Goal: Task Accomplishment & Management: Manage account settings

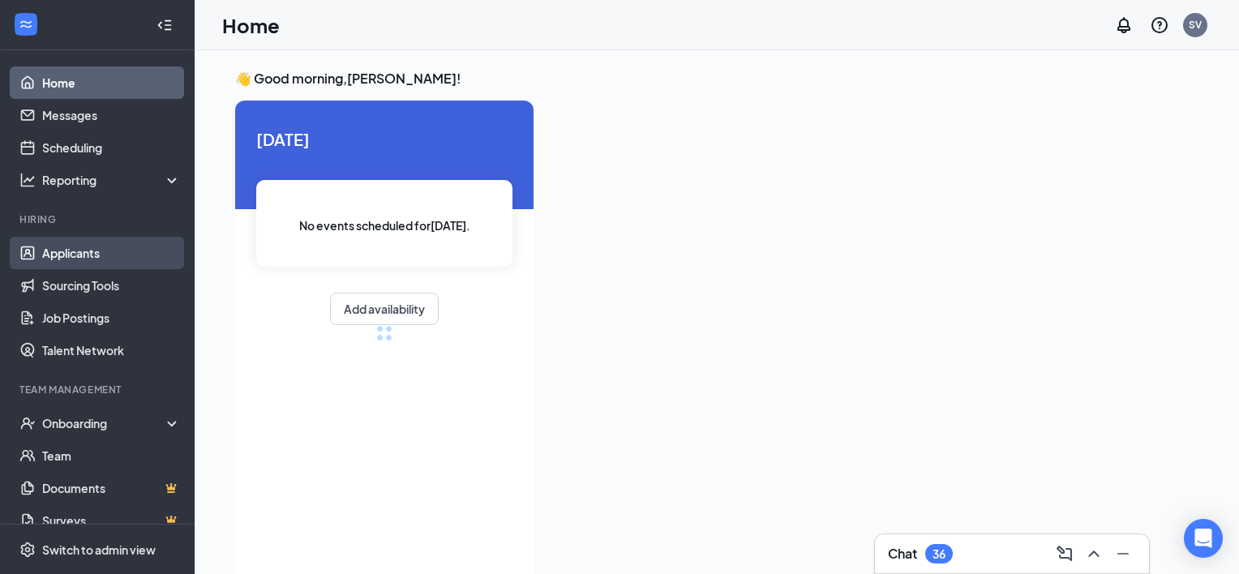
click at [78, 250] on link "Applicants" at bounding box center [111, 253] width 139 height 32
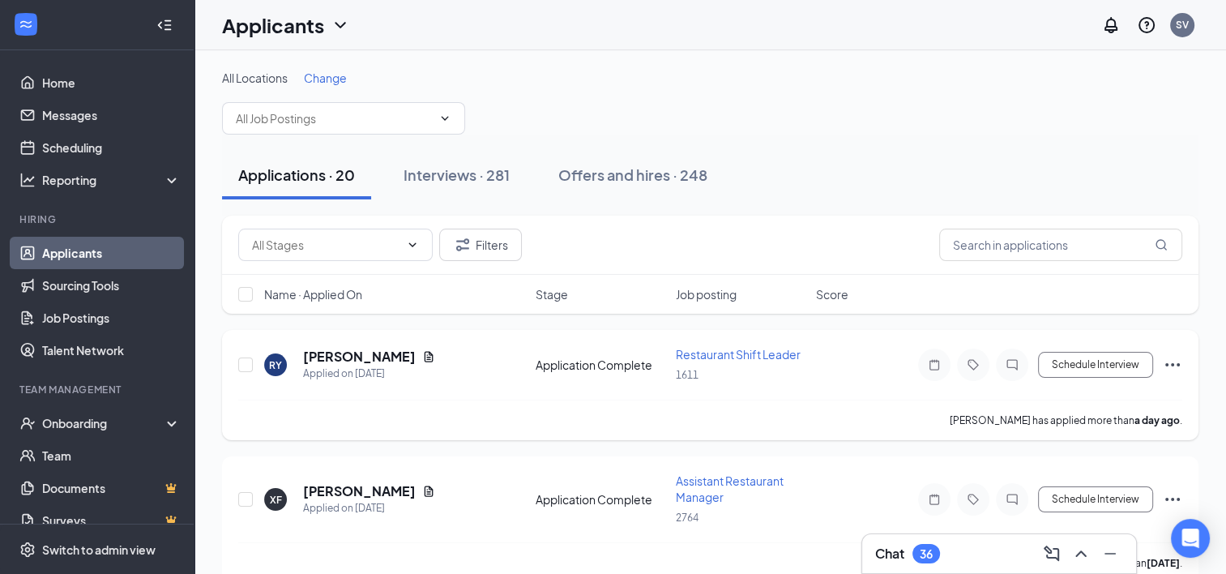
click at [690, 349] on span "Restaurant Shift Leader" at bounding box center [738, 354] width 125 height 15
click at [746, 353] on span "Restaurant Shift Leader" at bounding box center [738, 354] width 125 height 15
click at [331, 353] on h5 "[PERSON_NAME]" at bounding box center [359, 357] width 113 height 18
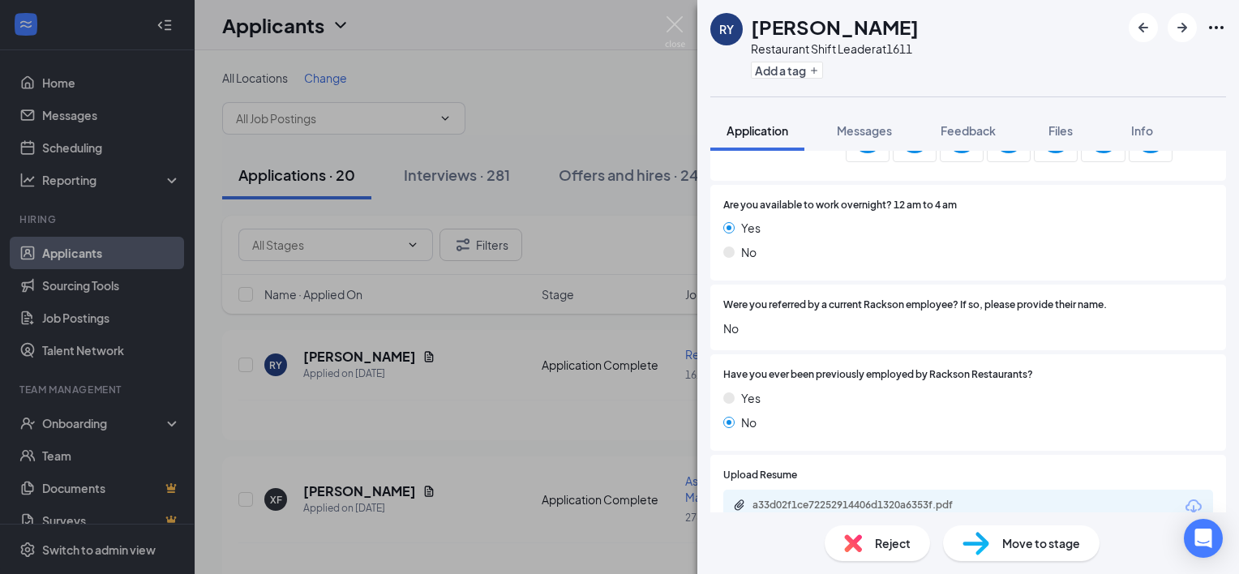
scroll to position [713, 0]
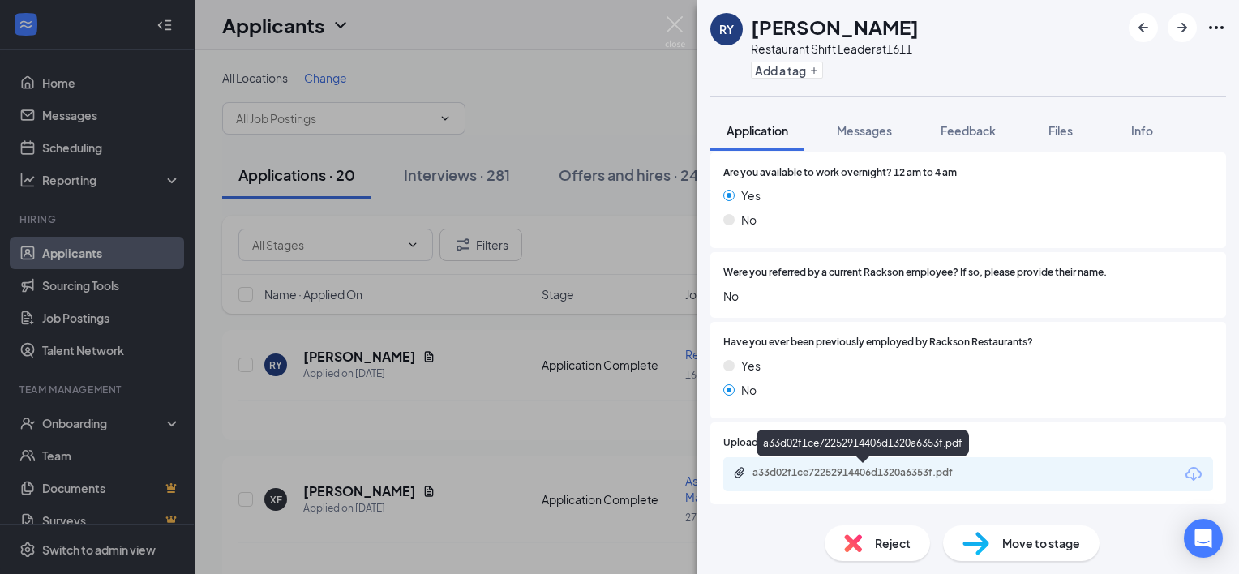
click at [935, 473] on div "a33d02f1ce72252914406d1320a6353f.pdf" at bounding box center [865, 472] width 227 height 13
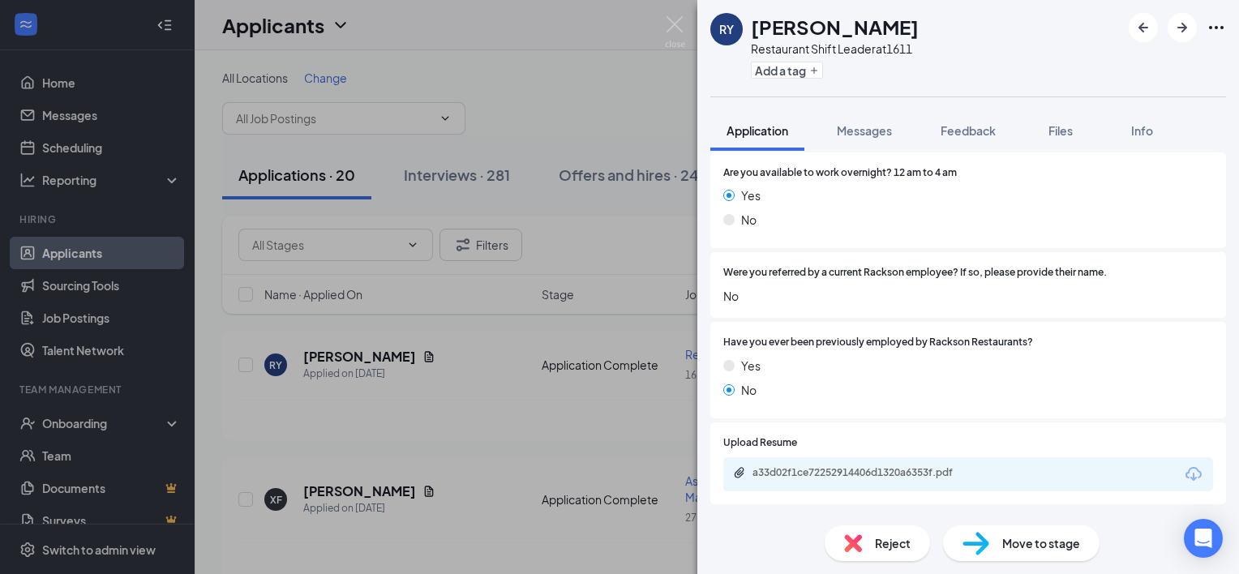
click at [882, 547] on span "Reject" at bounding box center [893, 543] width 36 height 18
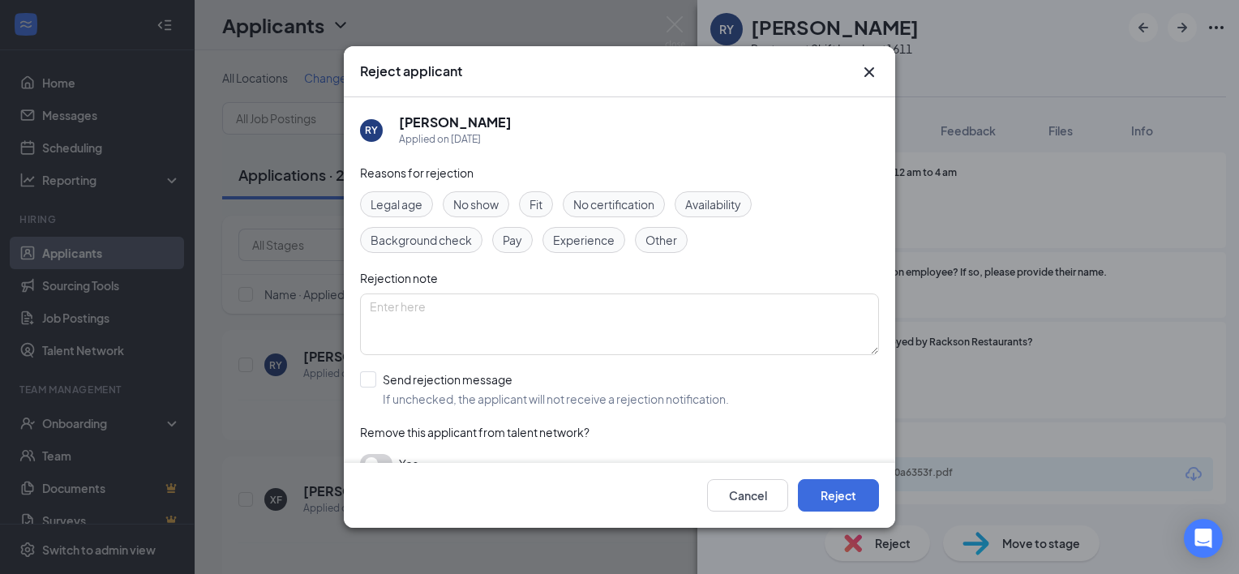
click at [593, 236] on span "Experience" at bounding box center [584, 240] width 62 height 18
click at [849, 498] on button "Reject" at bounding box center [838, 495] width 81 height 32
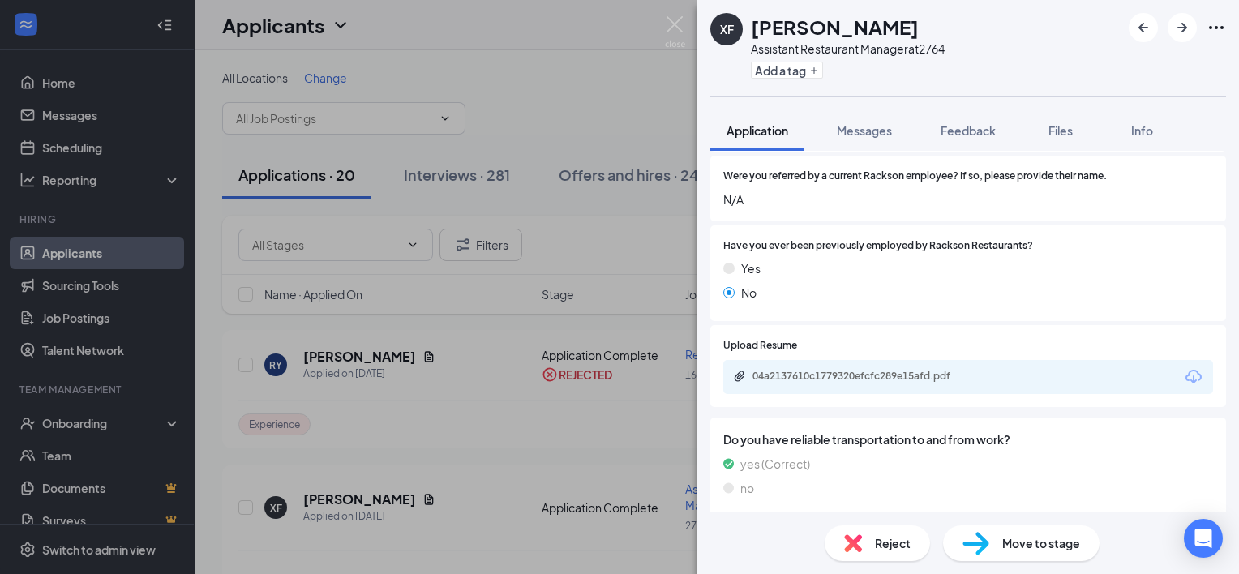
scroll to position [616, 0]
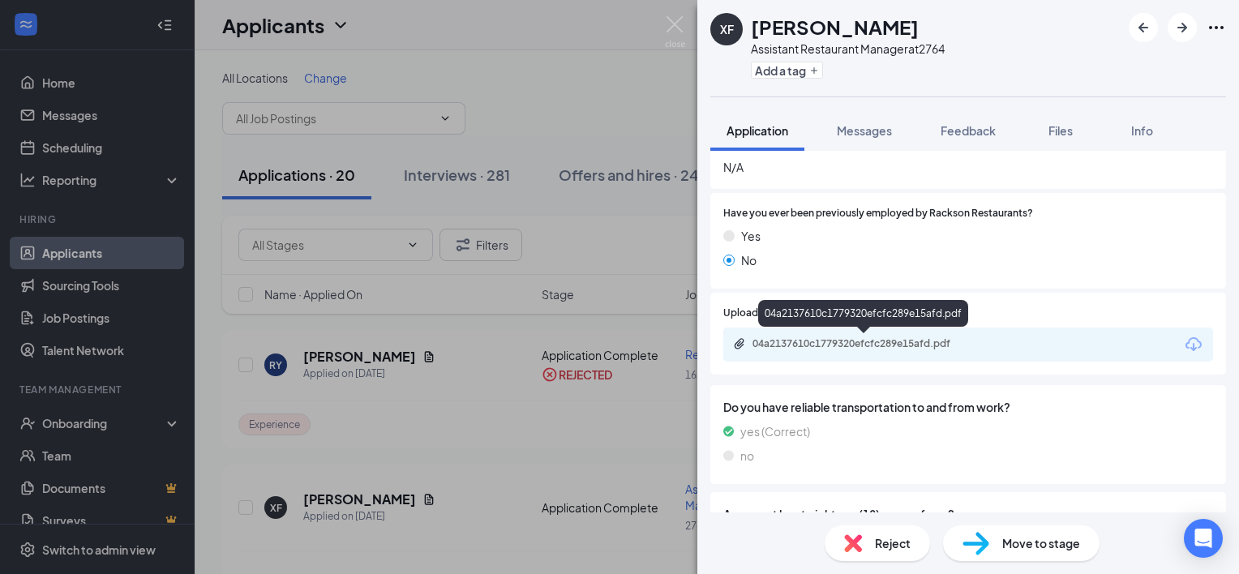
click at [942, 344] on div "04a2137610c1779320efcfc289e15afd.pdf" at bounding box center [865, 343] width 227 height 13
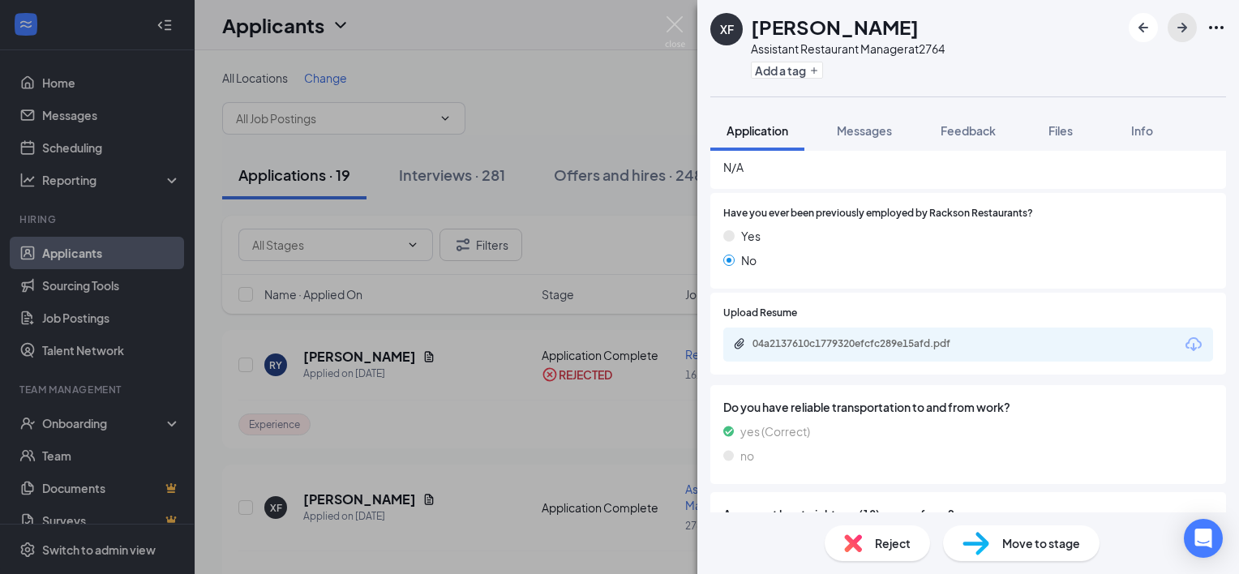
click at [1181, 28] on icon "ArrowRight" at bounding box center [1181, 27] width 19 height 19
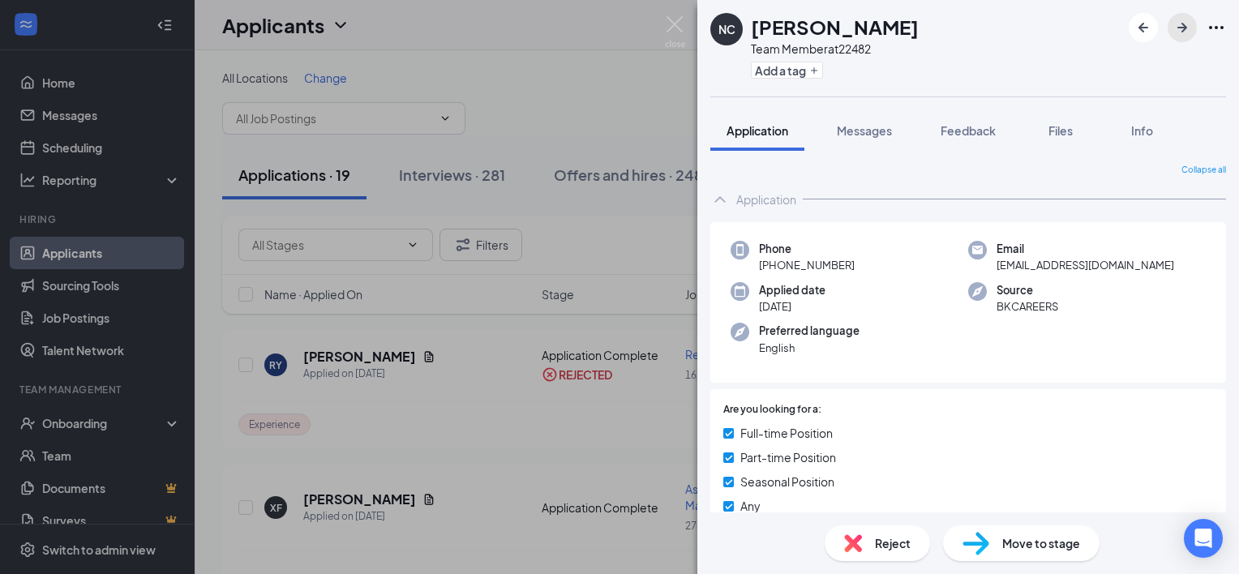
click at [1181, 28] on icon "ArrowRight" at bounding box center [1181, 27] width 19 height 19
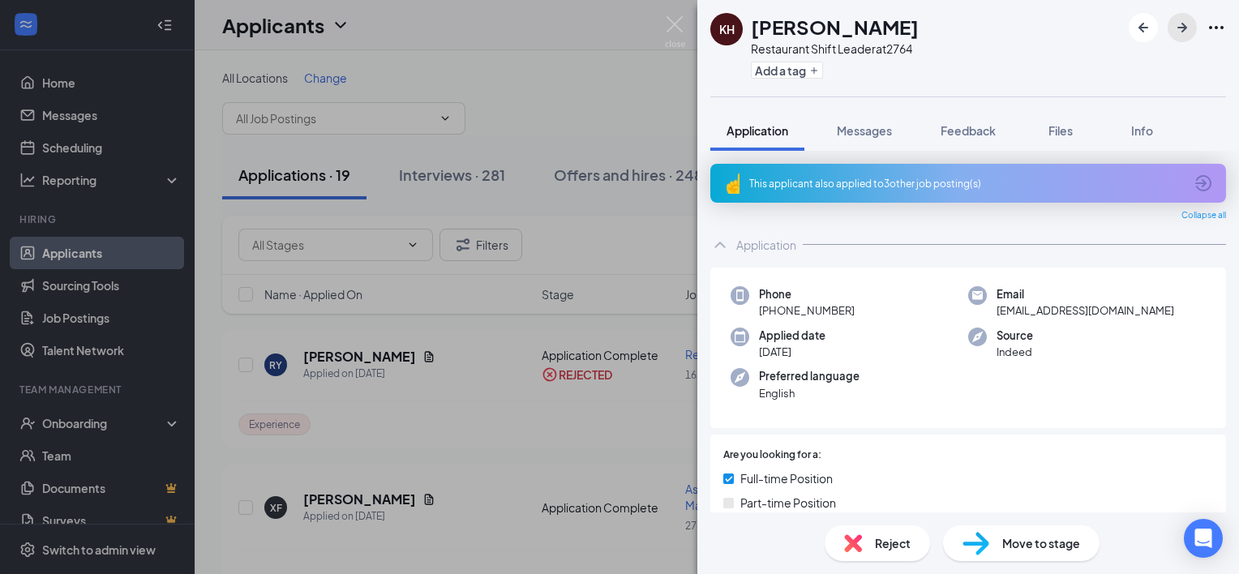
click at [1181, 28] on icon "ArrowRight" at bounding box center [1181, 27] width 19 height 19
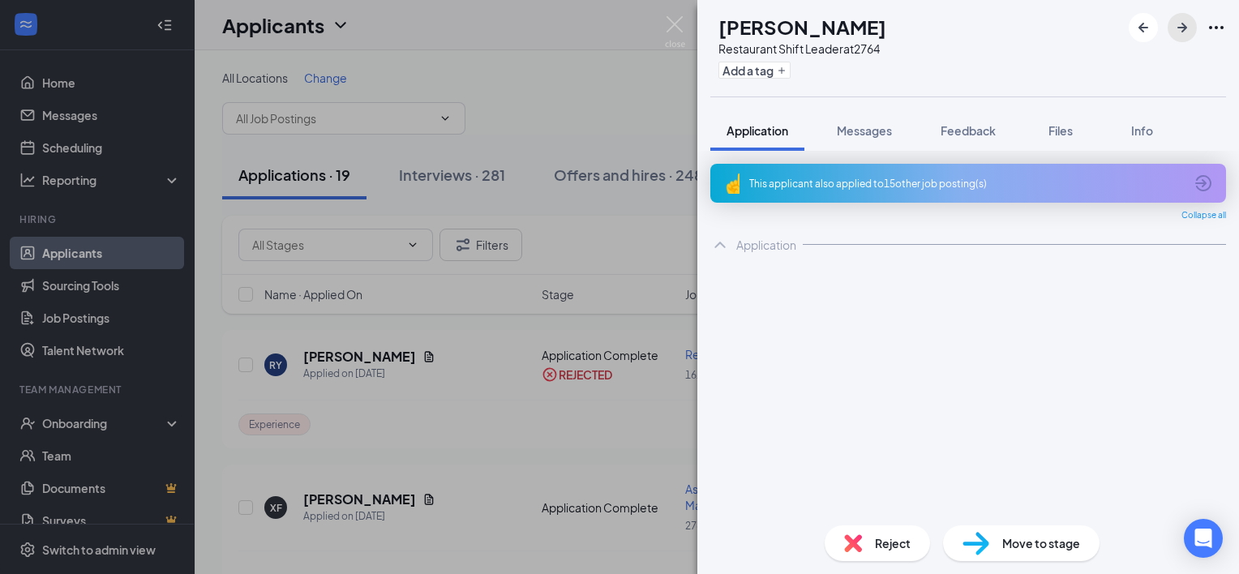
click at [1181, 28] on icon "ArrowRight" at bounding box center [1181, 27] width 19 height 19
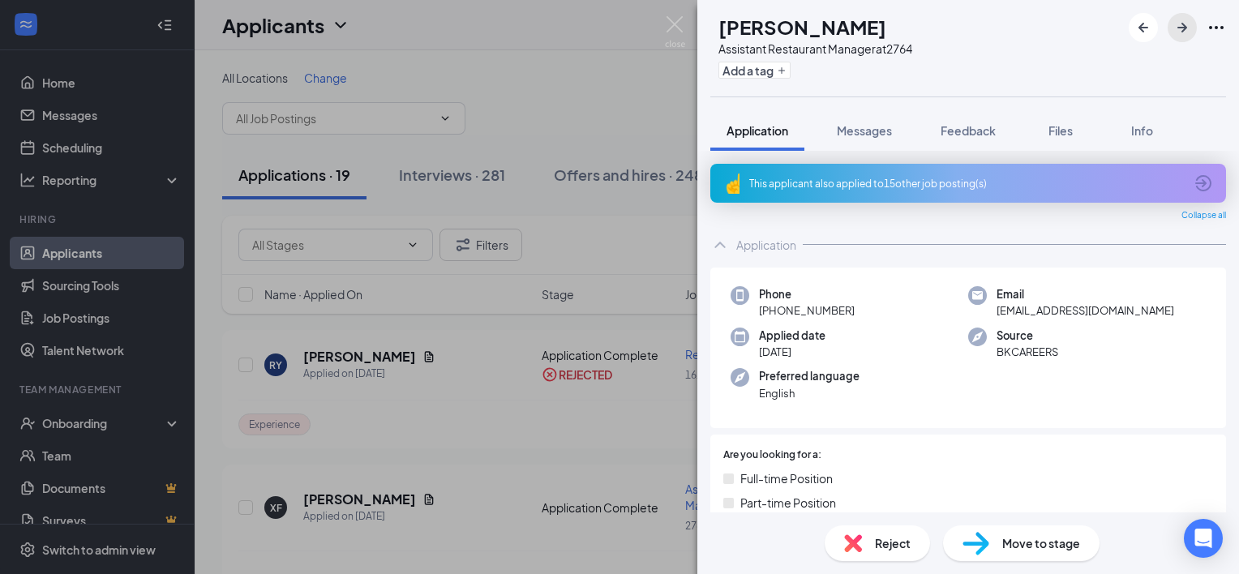
click at [1181, 28] on icon "ArrowRight" at bounding box center [1181, 27] width 19 height 19
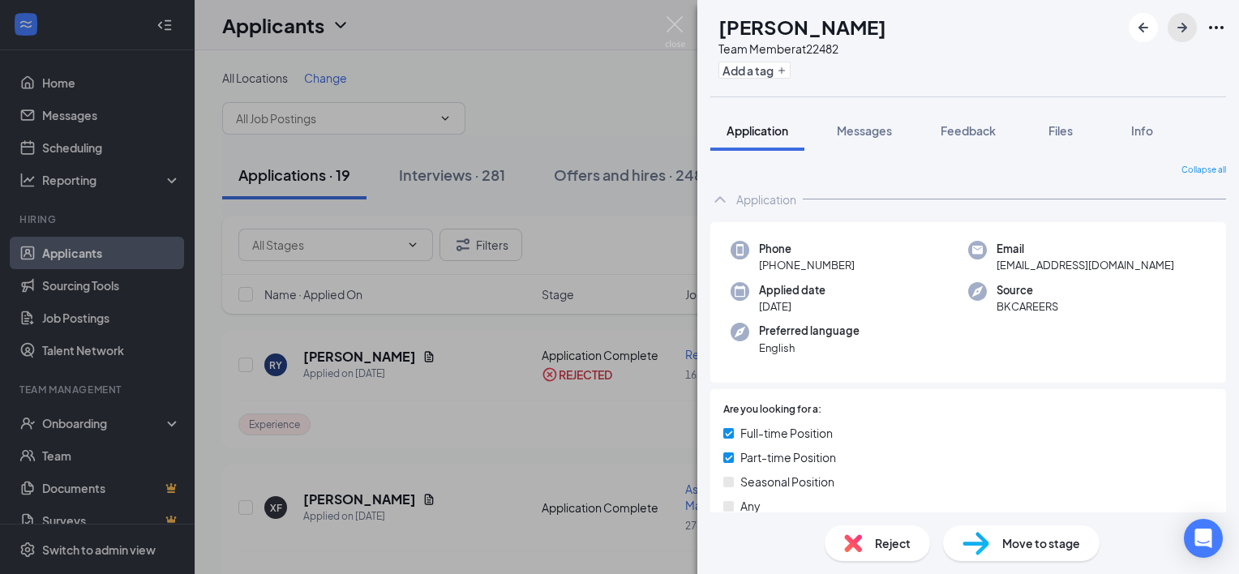
click at [1181, 28] on icon "ArrowRight" at bounding box center [1181, 27] width 19 height 19
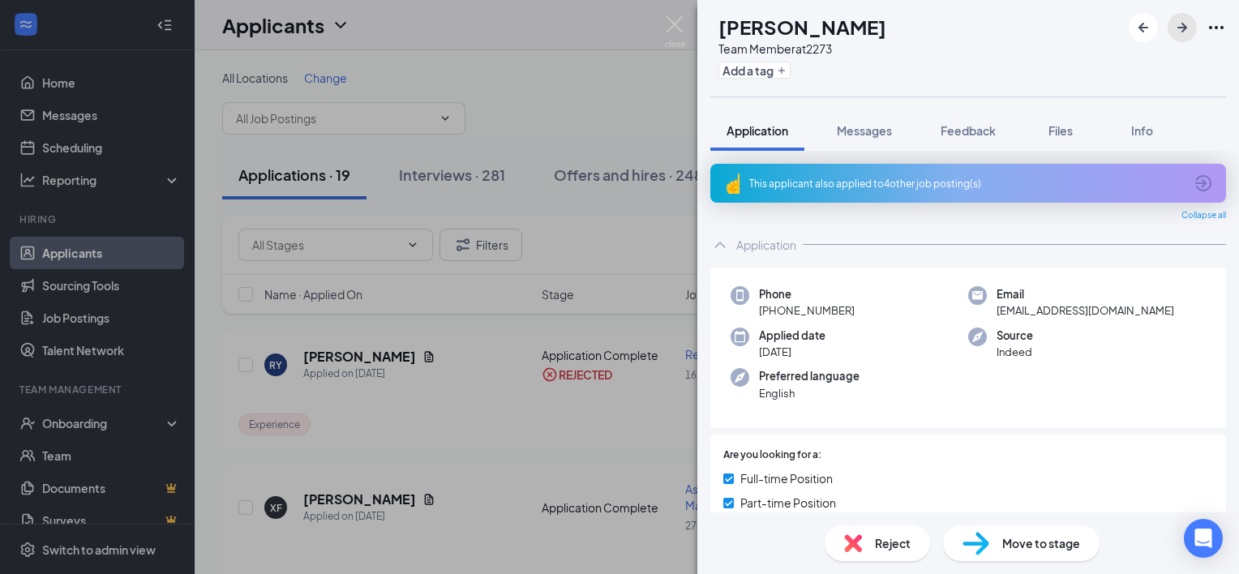
click at [1181, 28] on icon "ArrowRight" at bounding box center [1181, 27] width 19 height 19
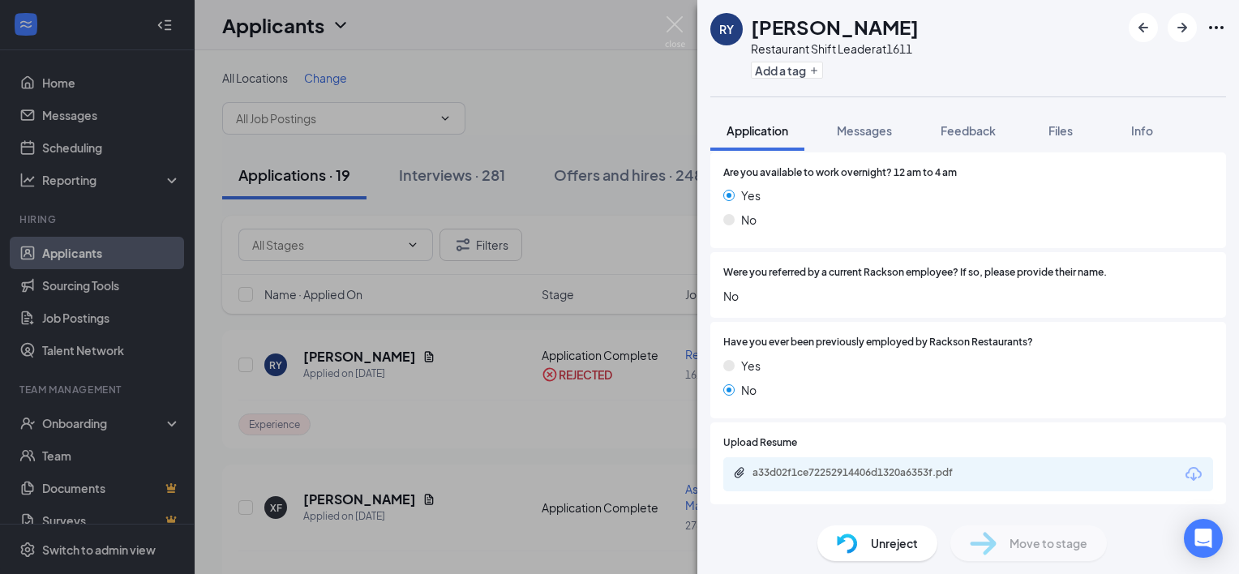
scroll to position [746, 0]
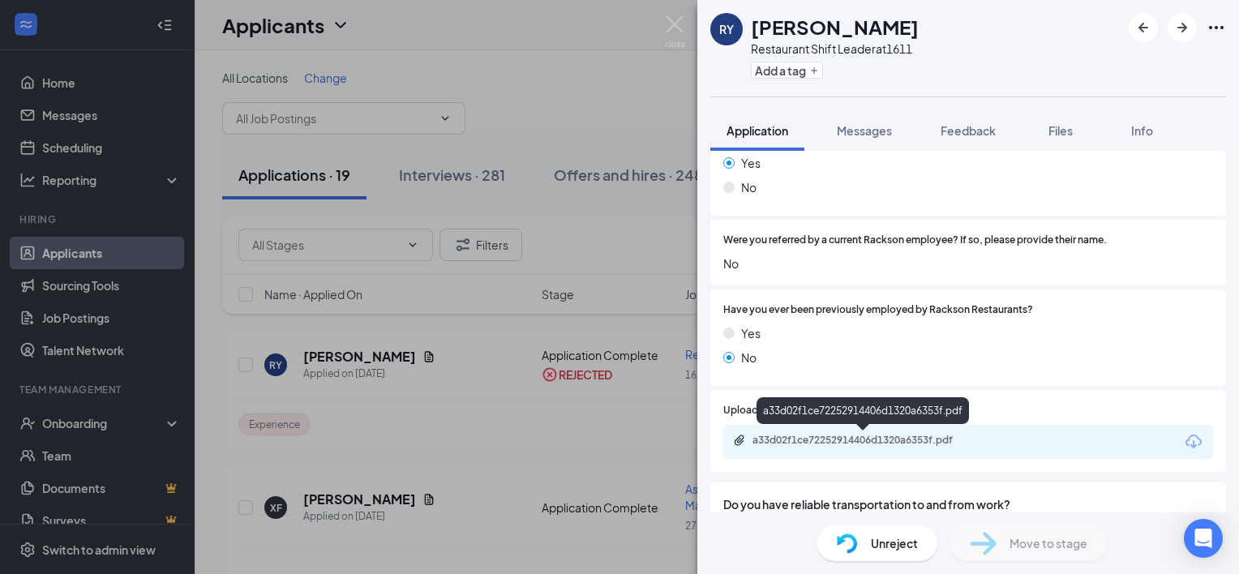
click at [944, 440] on div "a33d02f1ce72252914406d1320a6353f.pdf" at bounding box center [865, 440] width 227 height 13
click at [1183, 28] on icon "ArrowRight" at bounding box center [1182, 28] width 10 height 10
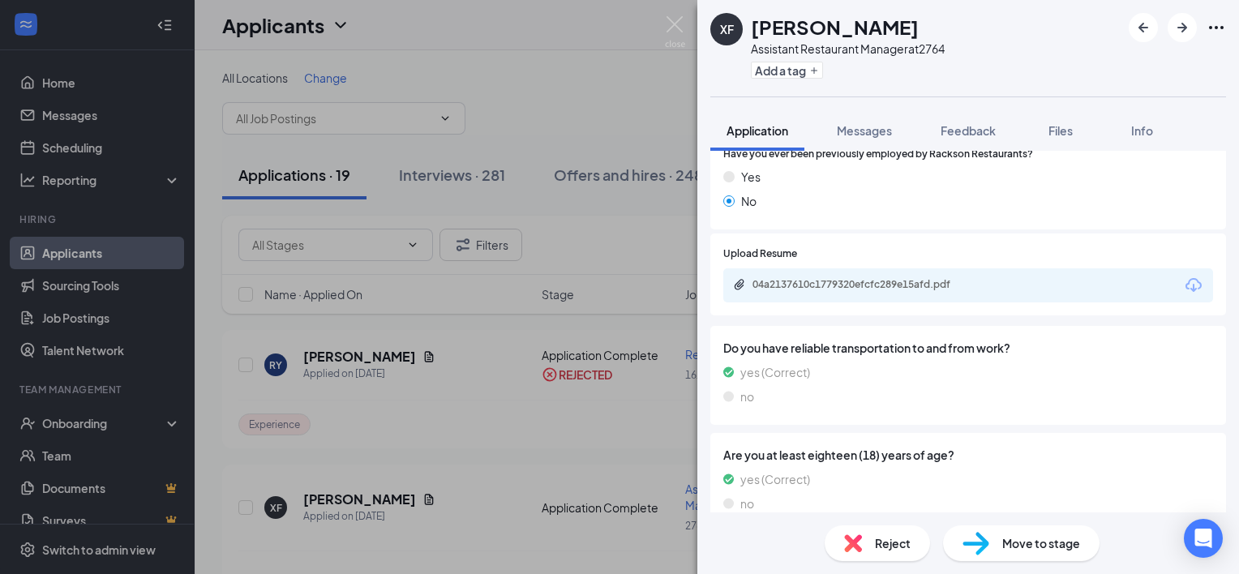
scroll to position [578, 0]
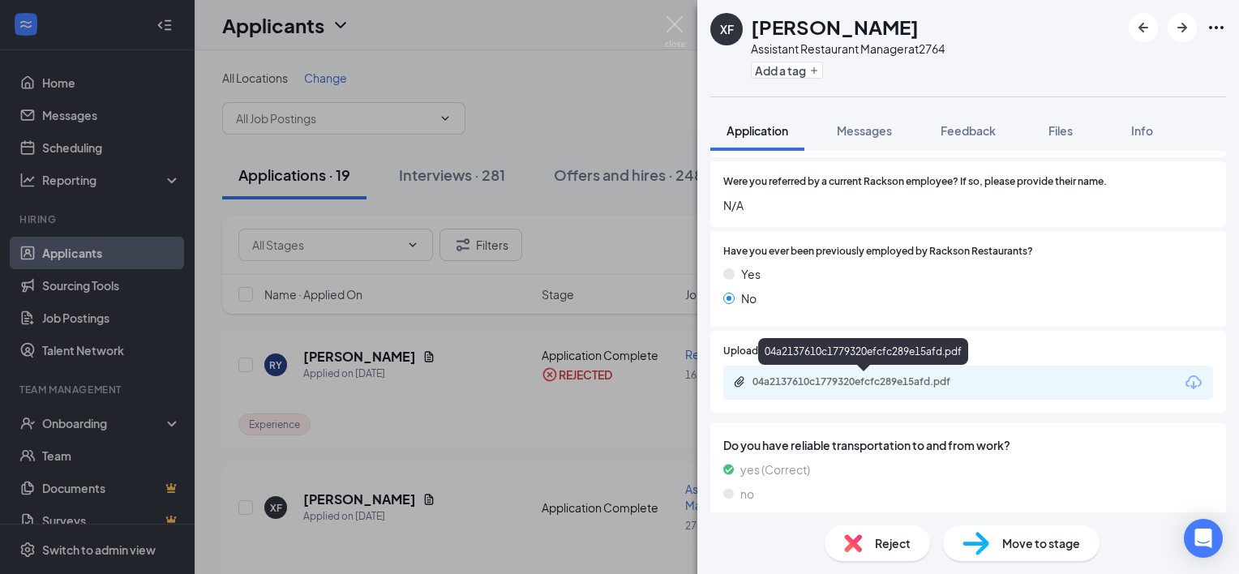
click at [921, 383] on div "04a2137610c1779320efcfc289e15afd.pdf" at bounding box center [865, 381] width 227 height 13
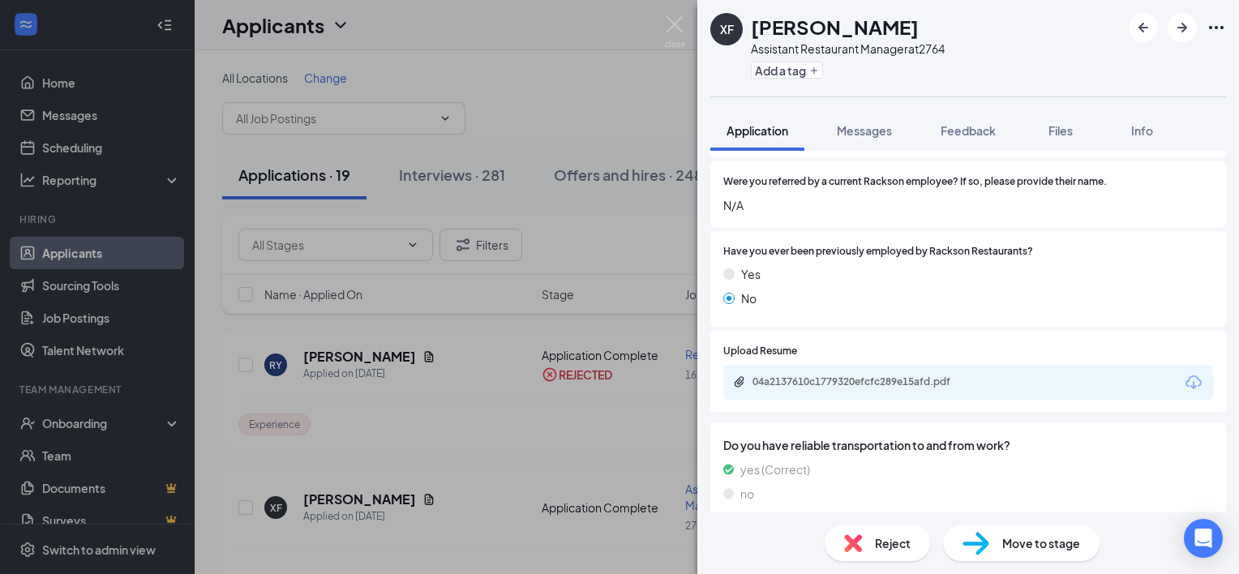
click at [890, 547] on span "Reject" at bounding box center [893, 543] width 36 height 18
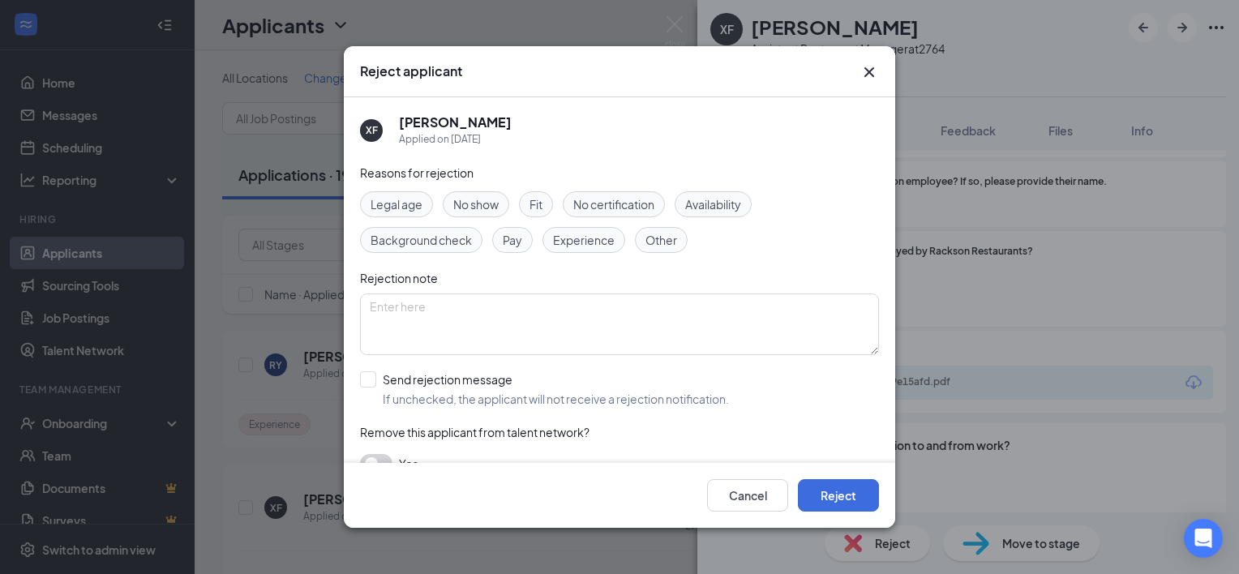
click at [668, 235] on span "Other" at bounding box center [661, 240] width 32 height 18
click at [593, 237] on span "Experience" at bounding box center [584, 240] width 62 height 18
click at [828, 506] on button "Reject" at bounding box center [838, 495] width 81 height 32
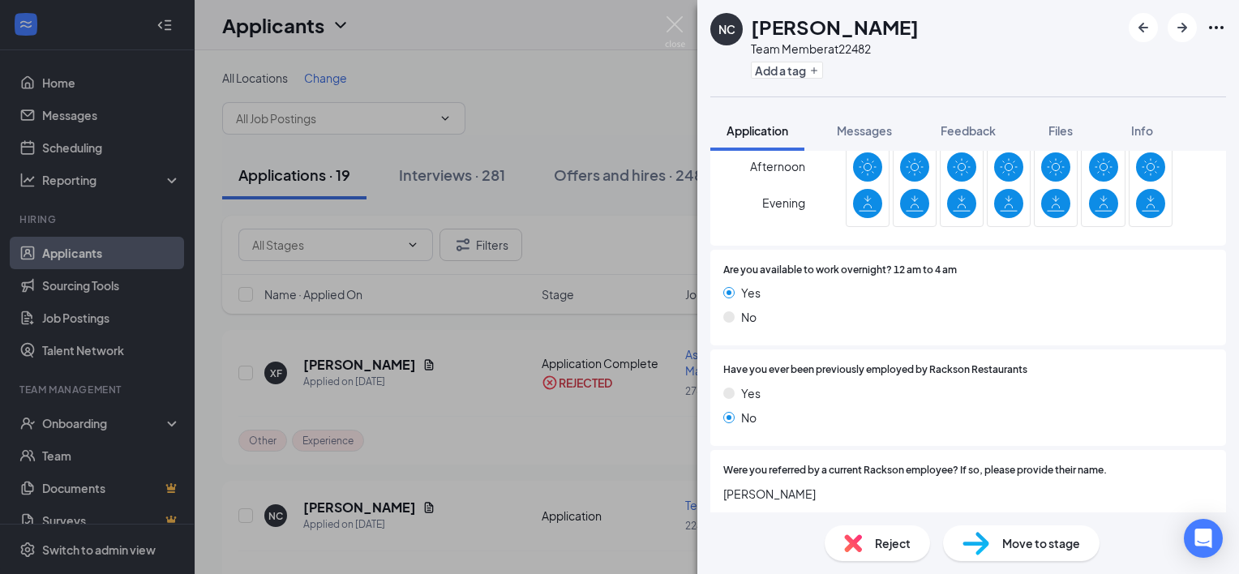
scroll to position [681, 0]
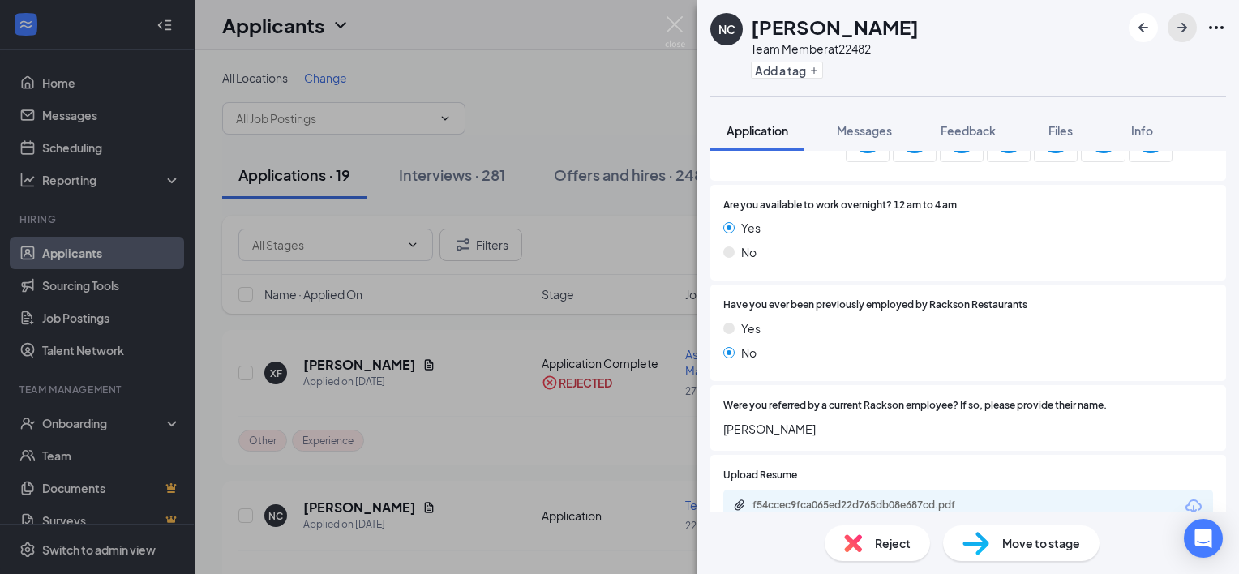
click at [1181, 33] on icon "ArrowRight" at bounding box center [1181, 27] width 19 height 19
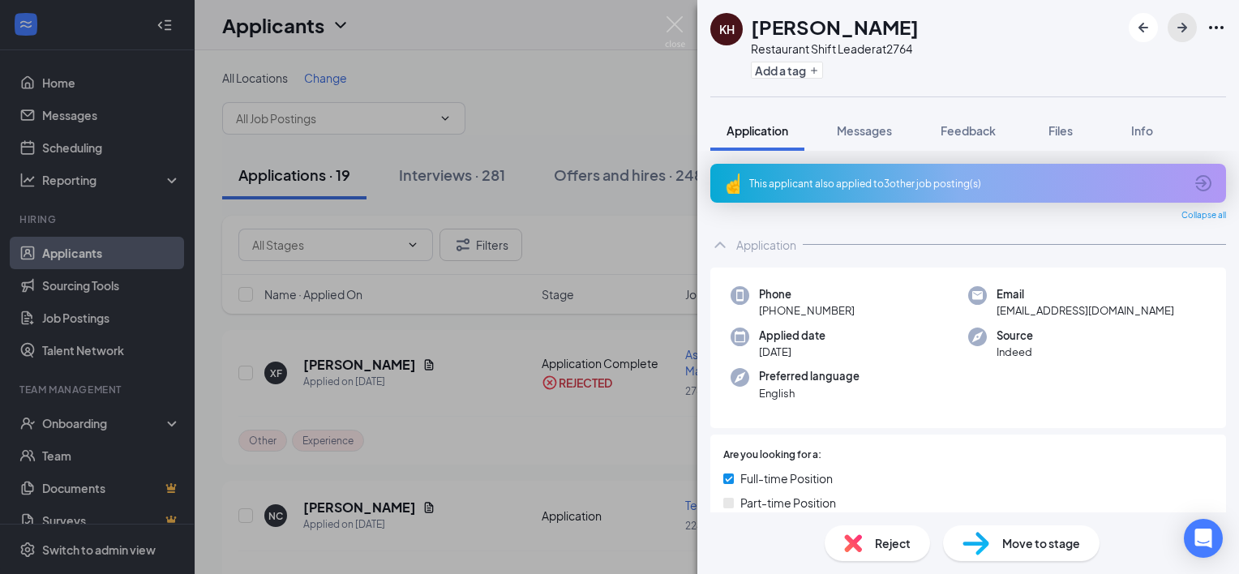
click at [1181, 33] on icon "ArrowRight" at bounding box center [1181, 27] width 19 height 19
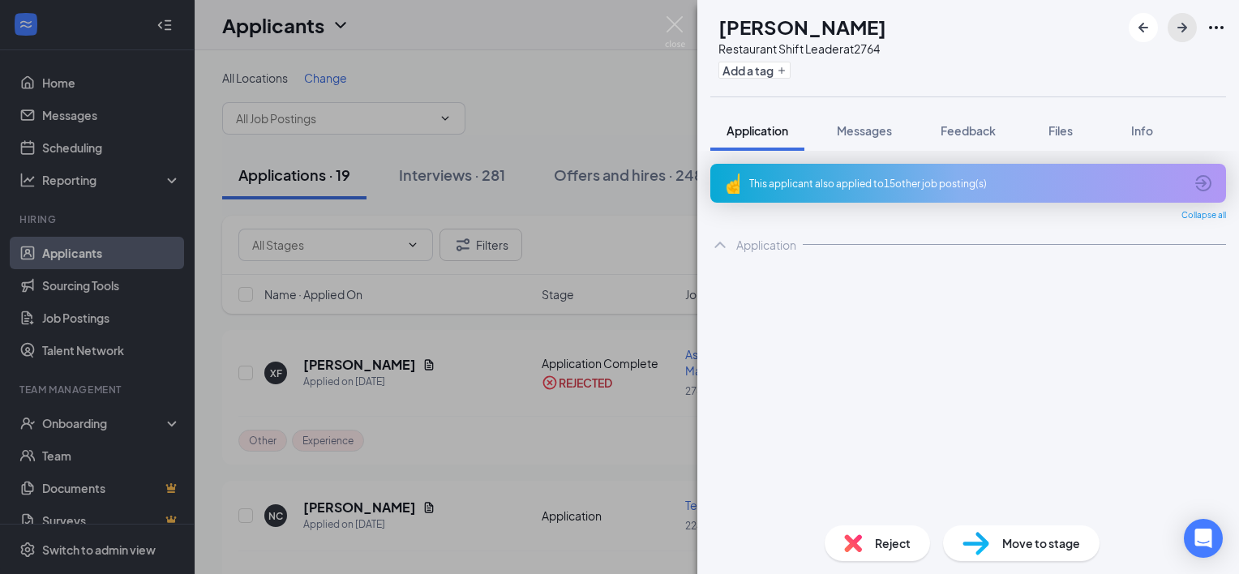
click at [1181, 33] on div "[PERSON_NAME] Restaurant Shift Leader at 2764 Add a tag Application Messages Fe…" at bounding box center [967, 287] width 541 height 574
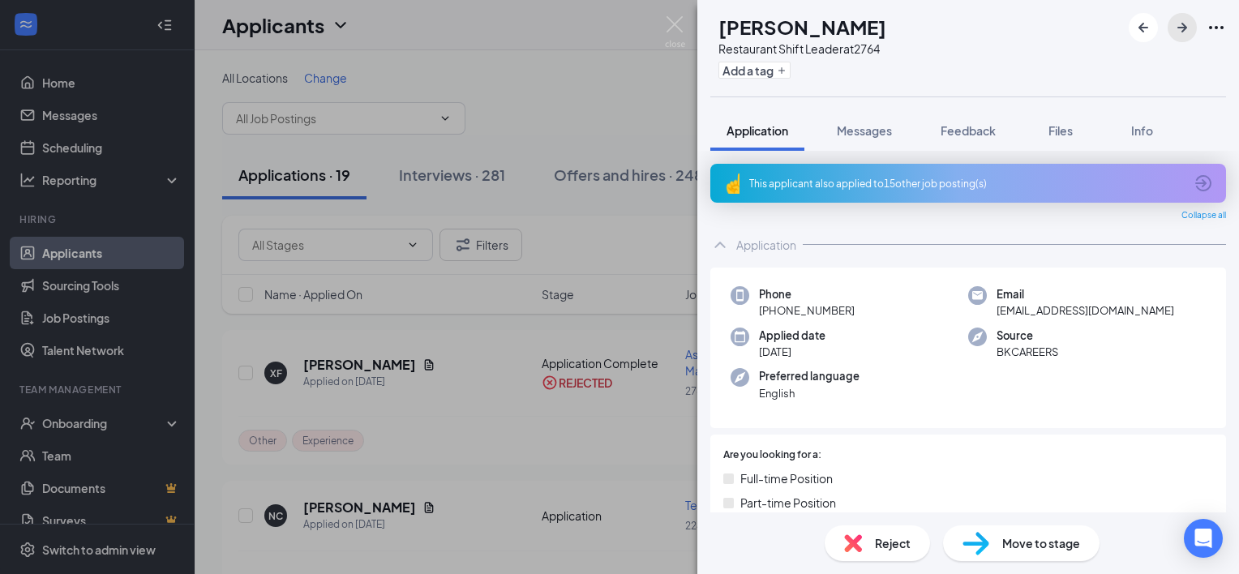
click at [1181, 33] on icon "ArrowRight" at bounding box center [1181, 27] width 19 height 19
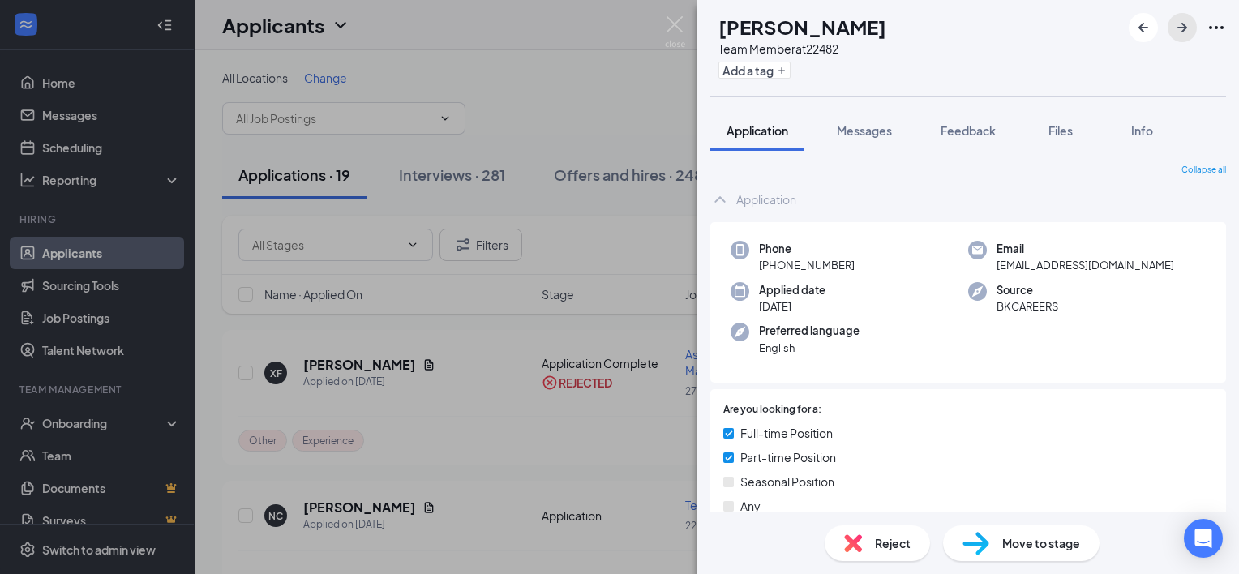
click at [1181, 33] on icon "ArrowRight" at bounding box center [1181, 27] width 19 height 19
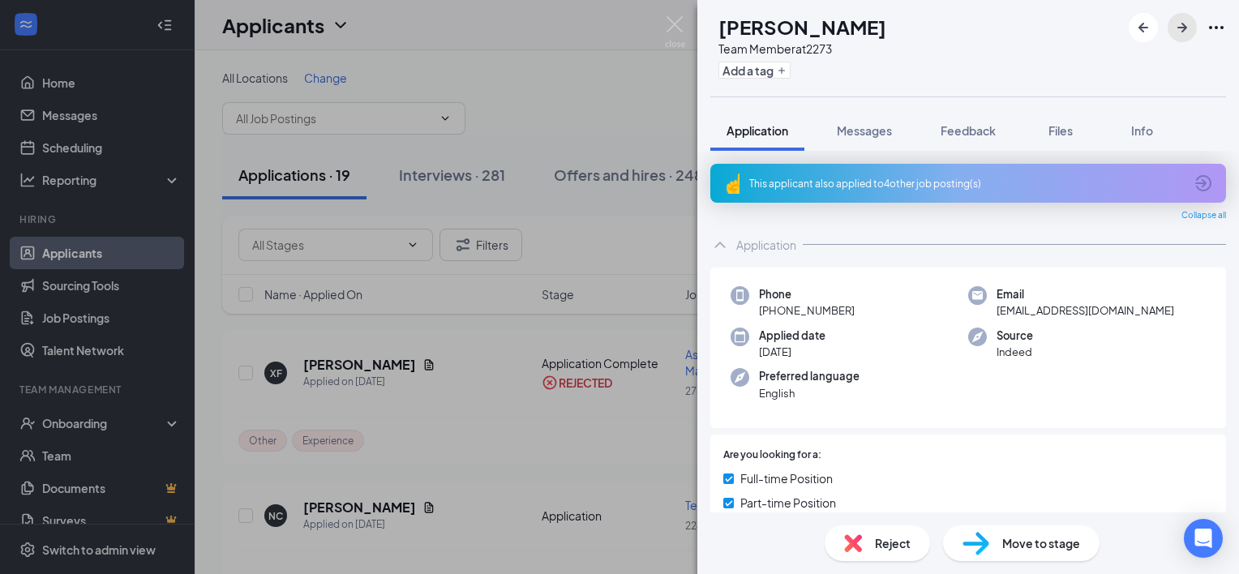
click at [1181, 33] on icon "ArrowRight" at bounding box center [1181, 27] width 19 height 19
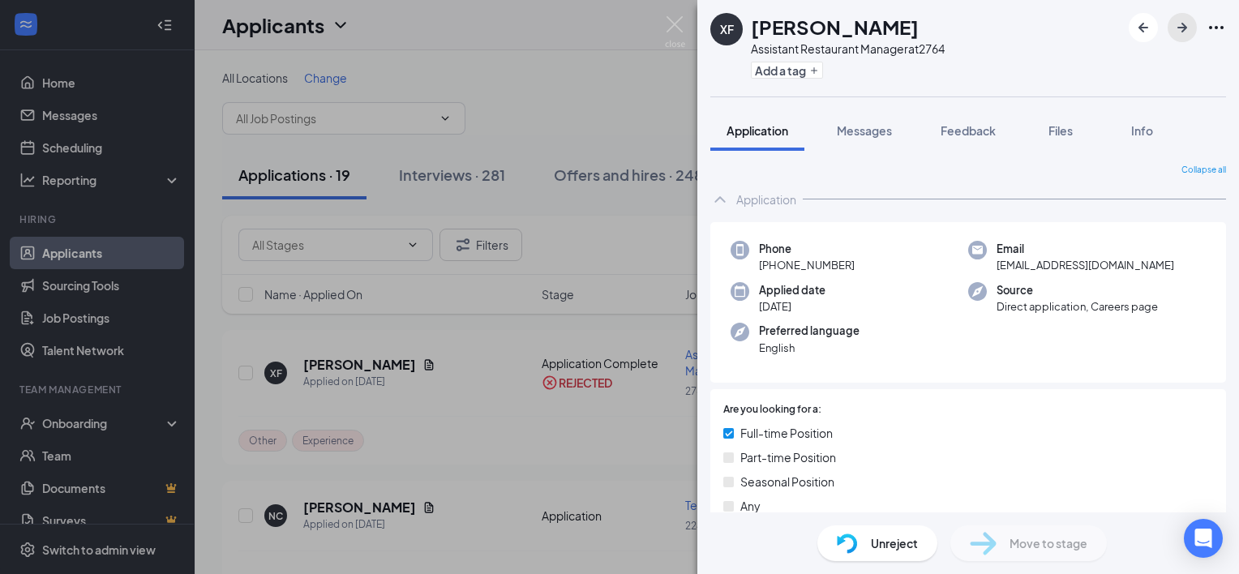
click at [1181, 33] on icon "ArrowRight" at bounding box center [1181, 27] width 19 height 19
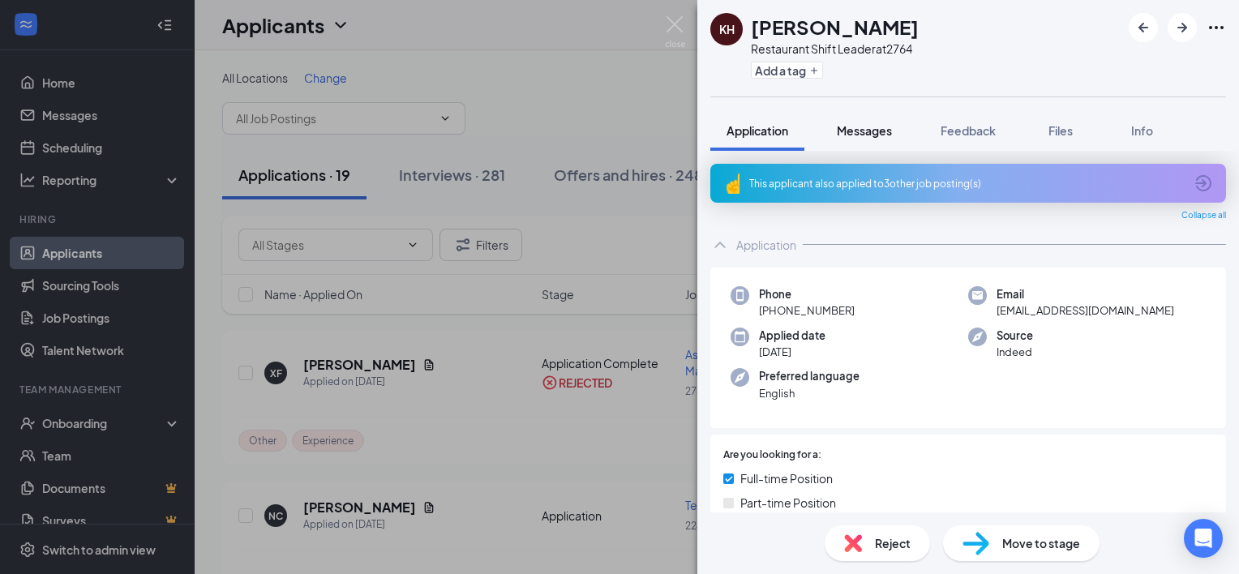
click at [874, 134] on span "Messages" at bounding box center [864, 130] width 55 height 15
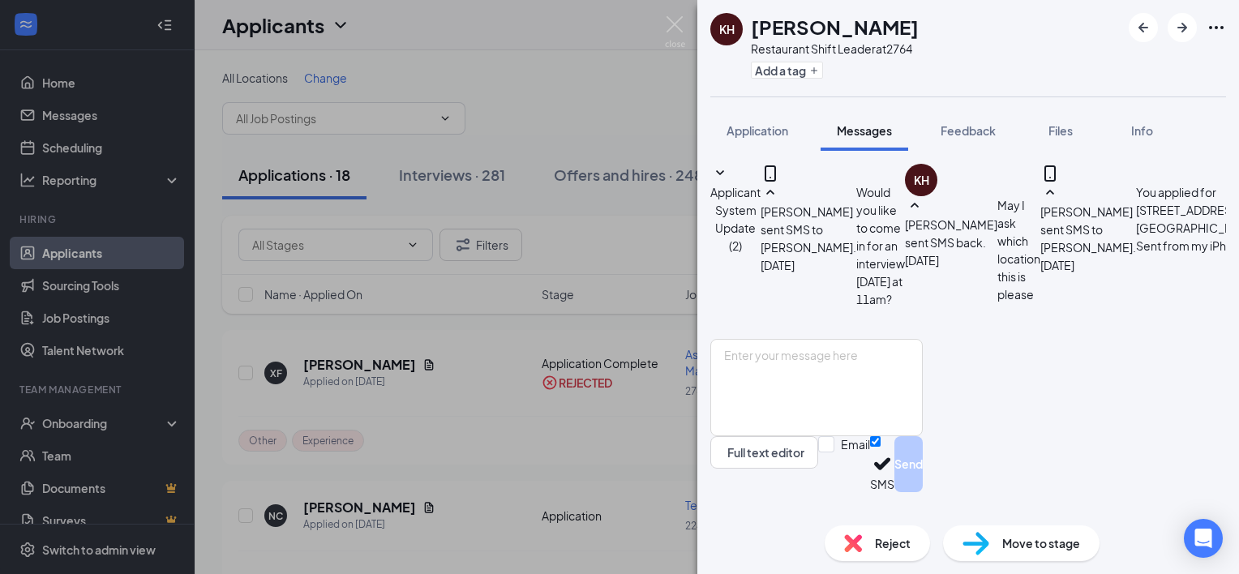
scroll to position [405, 0]
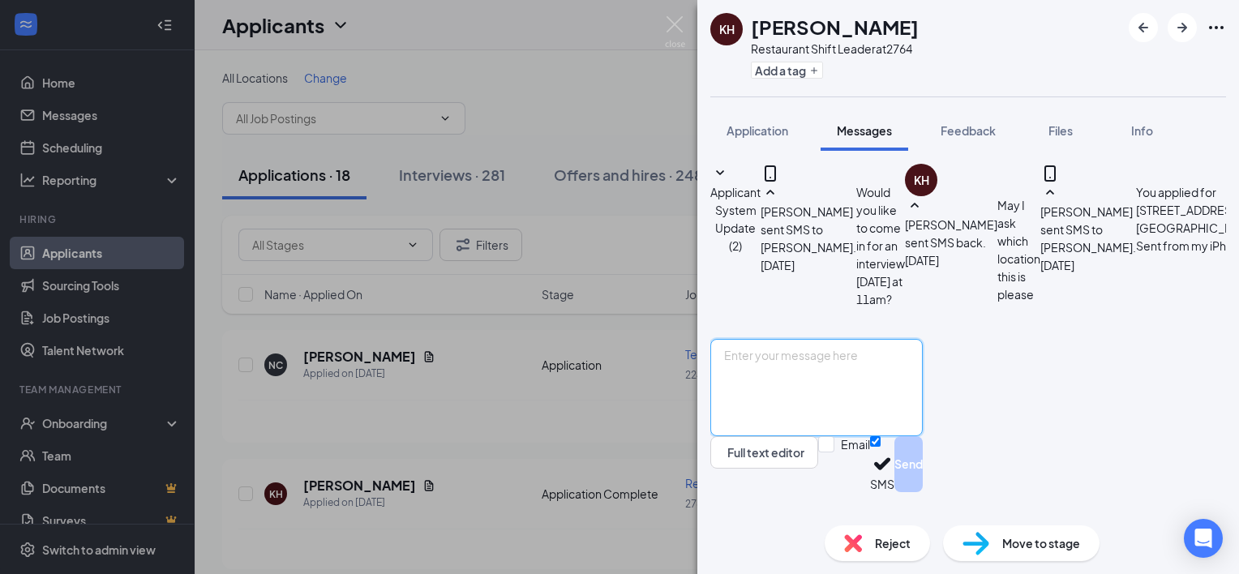
click at [908, 413] on textarea at bounding box center [816, 387] width 212 height 97
type textarea "Y"
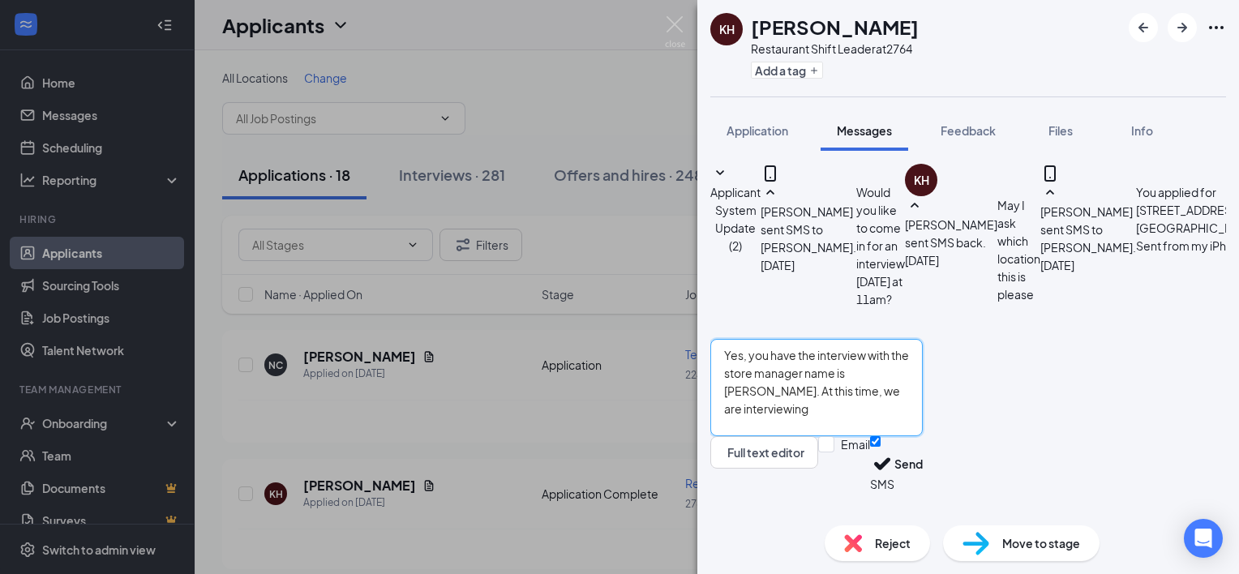
click at [870, 397] on textarea "Yes, you have the interview with the store manager name is [PERSON_NAME]. At th…" at bounding box center [816, 387] width 212 height 97
click at [922, 397] on textarea "Yes, you have the interview with the store manager name is [PERSON_NAME]. At th…" at bounding box center [816, 387] width 212 height 97
type textarea "Yes, you have the interview with the store manager name is [PERSON_NAME]. At th…"
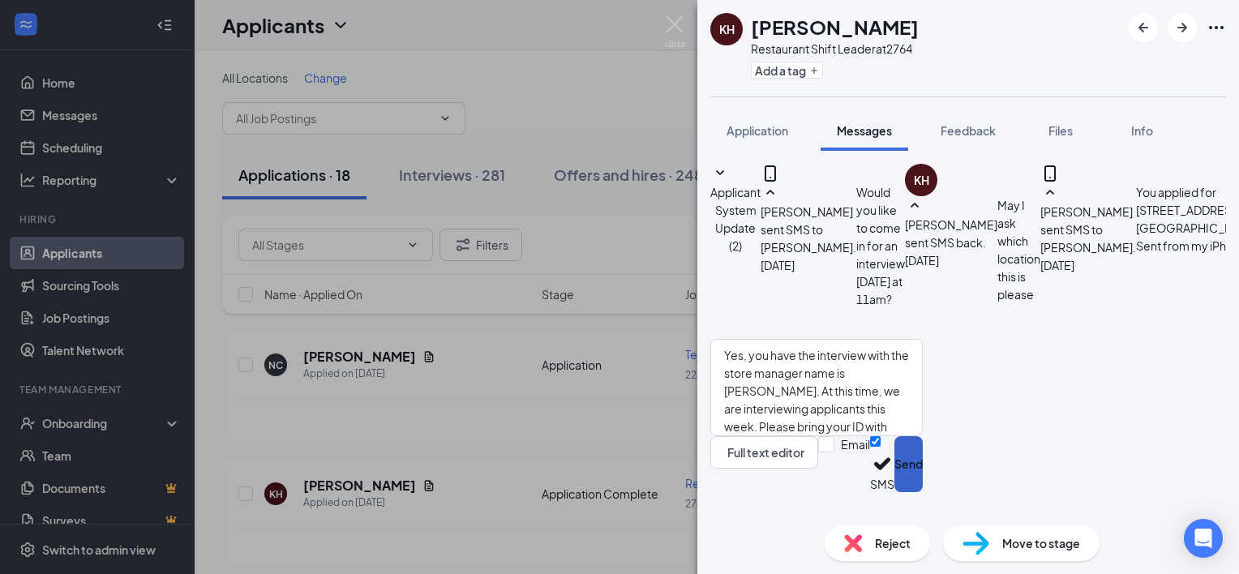
click at [922, 490] on button "Send" at bounding box center [908, 464] width 28 height 56
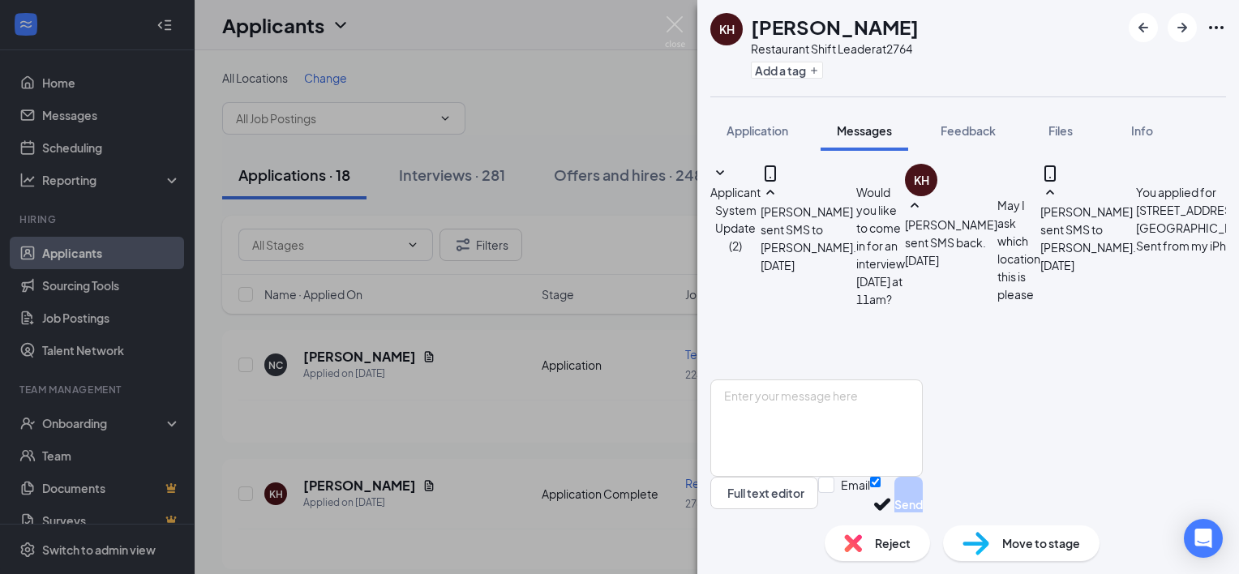
scroll to position [26, 0]
click at [767, 129] on span "Application" at bounding box center [757, 130] width 62 height 15
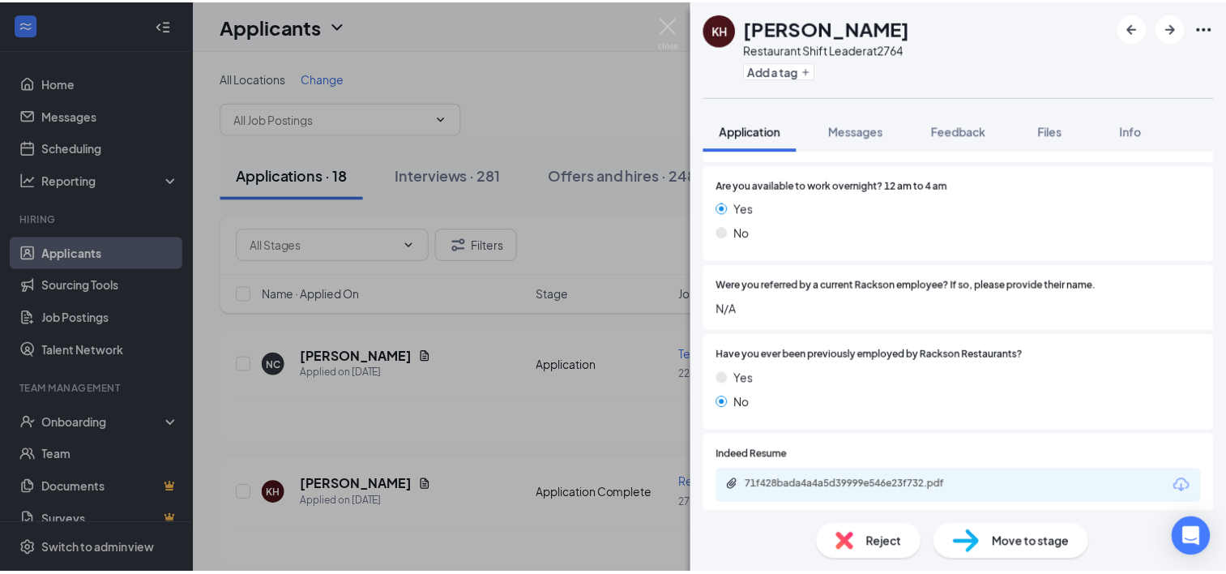
scroll to position [811, 0]
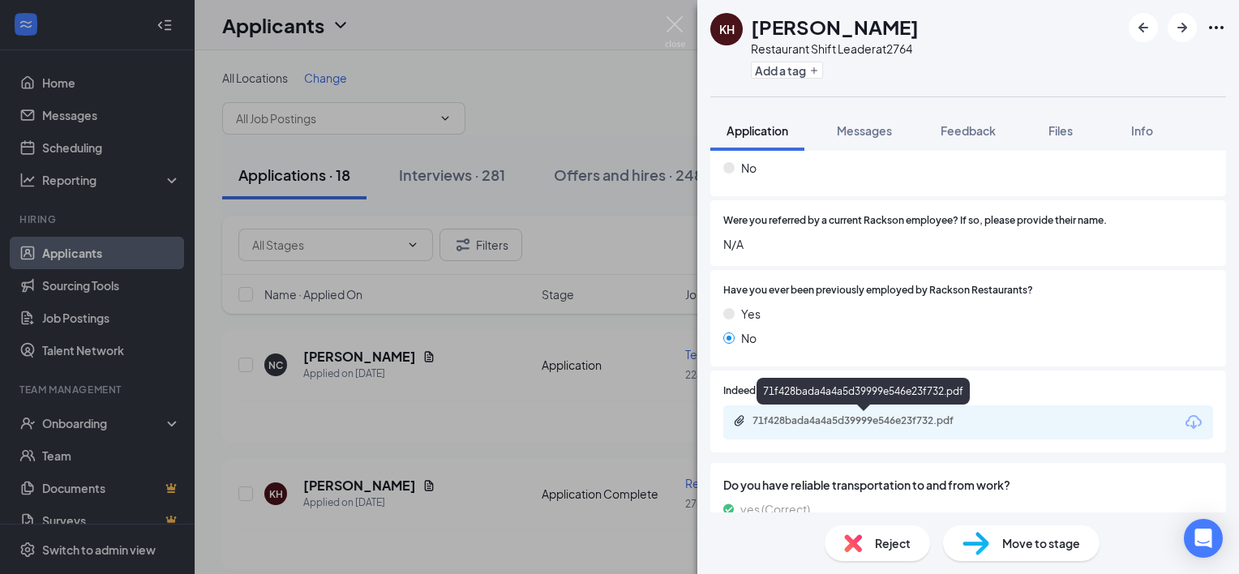
click at [931, 422] on div "71f428bada4a4a5d39999e546e23f732.pdf" at bounding box center [865, 420] width 227 height 13
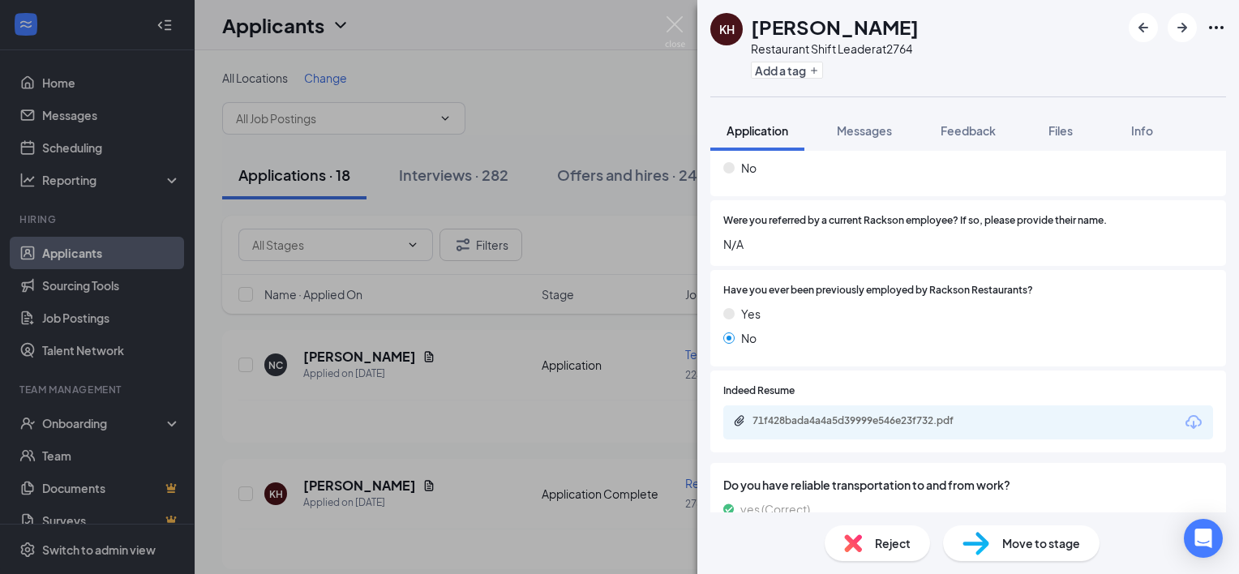
click at [426, 173] on div "KH [PERSON_NAME] Restaurant Shift Leader at 2764 Add a tag Application Messages…" at bounding box center [619, 287] width 1239 height 574
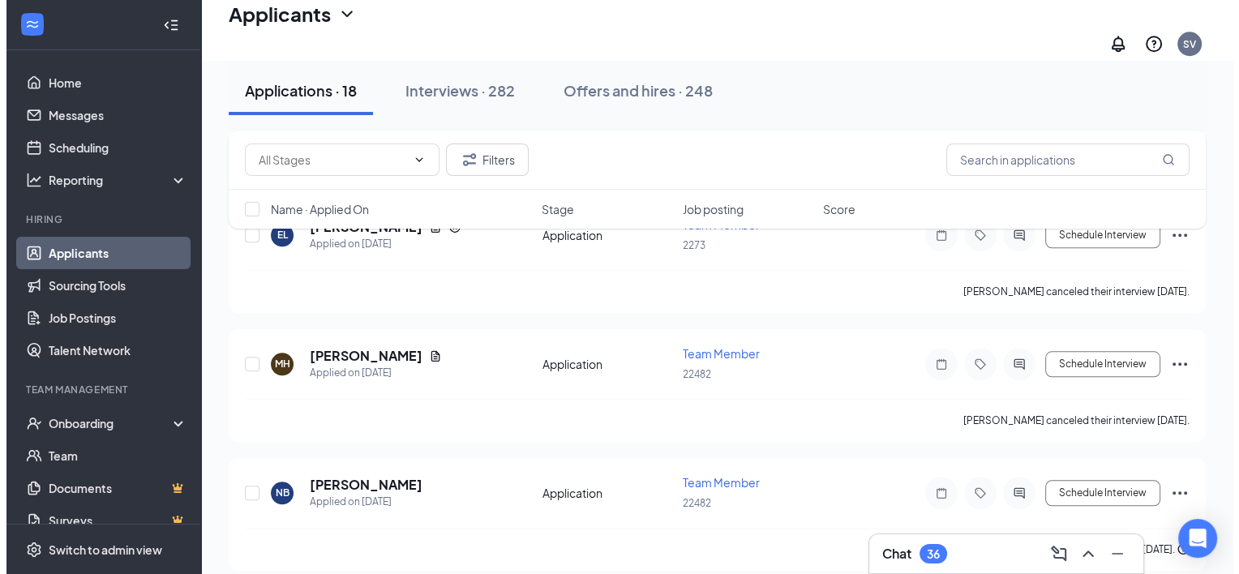
scroll to position [1610, 0]
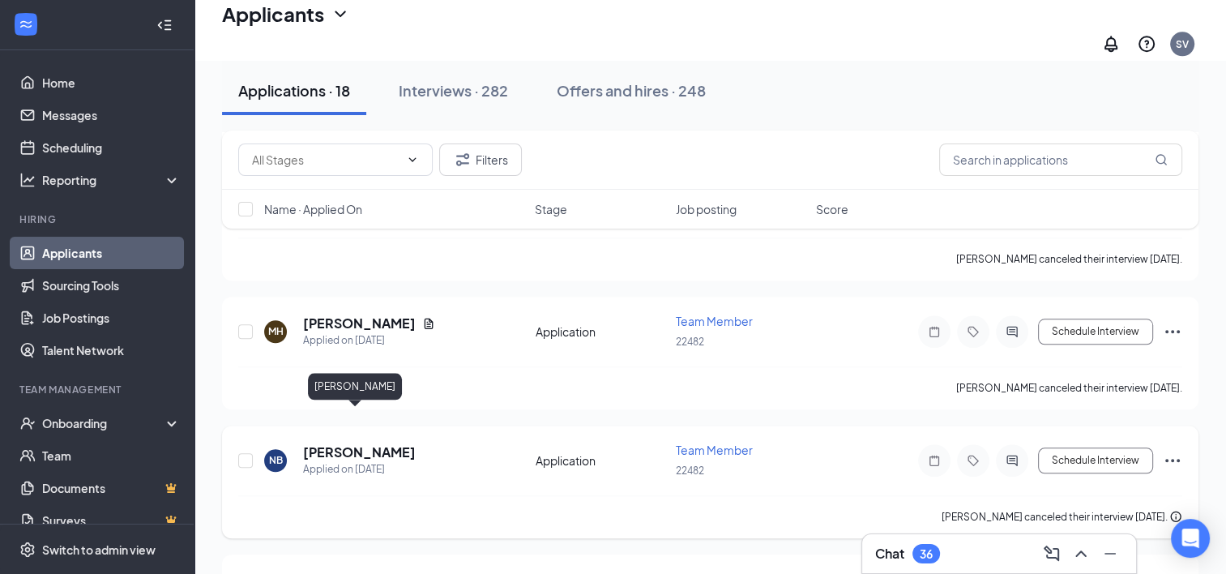
click at [327, 443] on h5 "[PERSON_NAME]" at bounding box center [359, 452] width 113 height 18
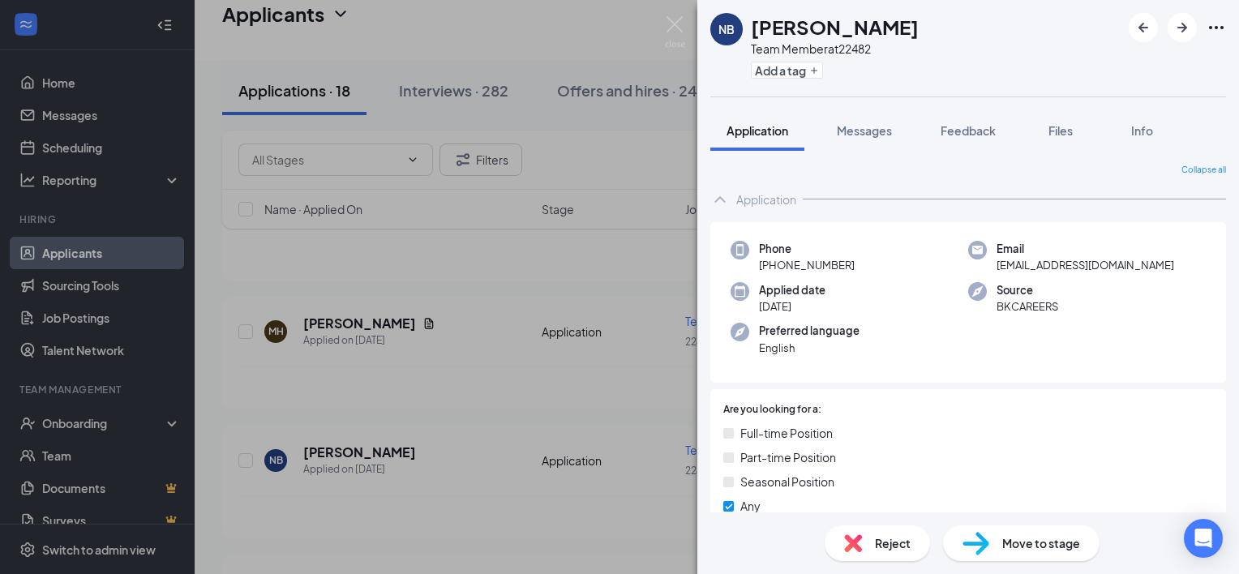
click at [892, 537] on span "Reject" at bounding box center [893, 543] width 36 height 18
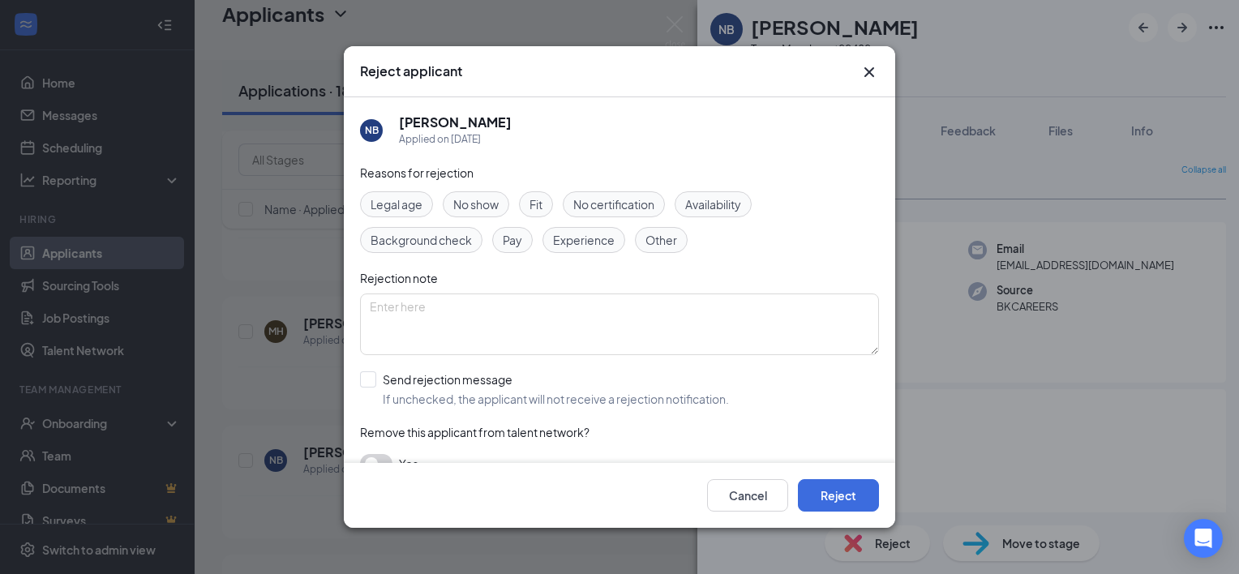
click at [407, 203] on span "Legal age" at bounding box center [396, 204] width 52 height 18
click at [816, 490] on button "Reject" at bounding box center [838, 495] width 81 height 32
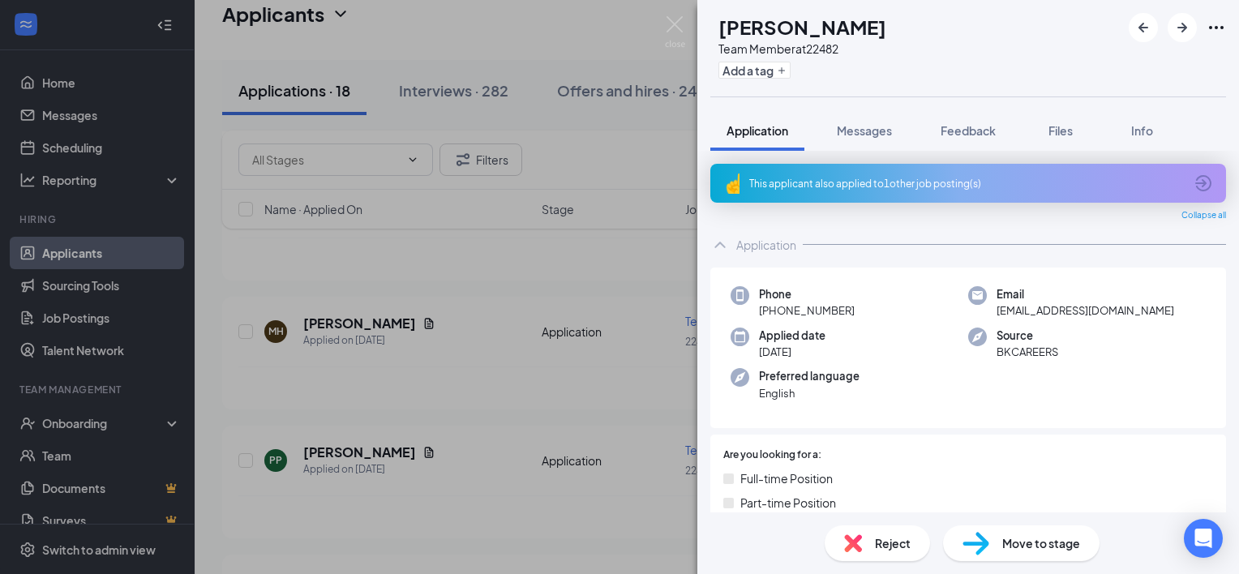
click at [888, 545] on span "Reject" at bounding box center [893, 543] width 36 height 18
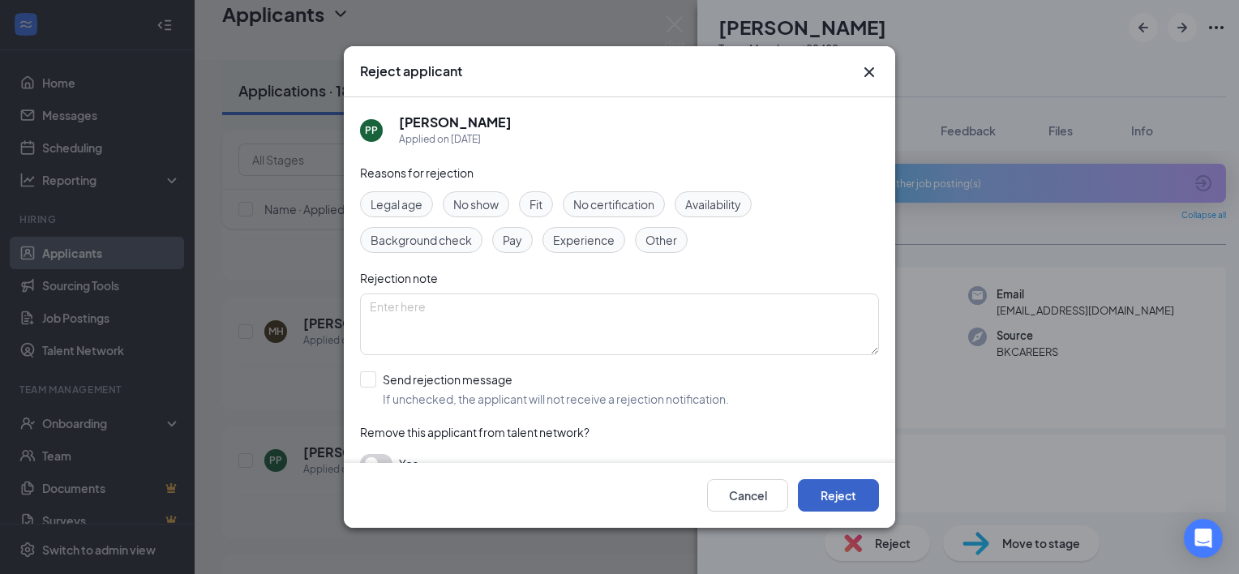
click at [856, 494] on button "Reject" at bounding box center [838, 495] width 81 height 32
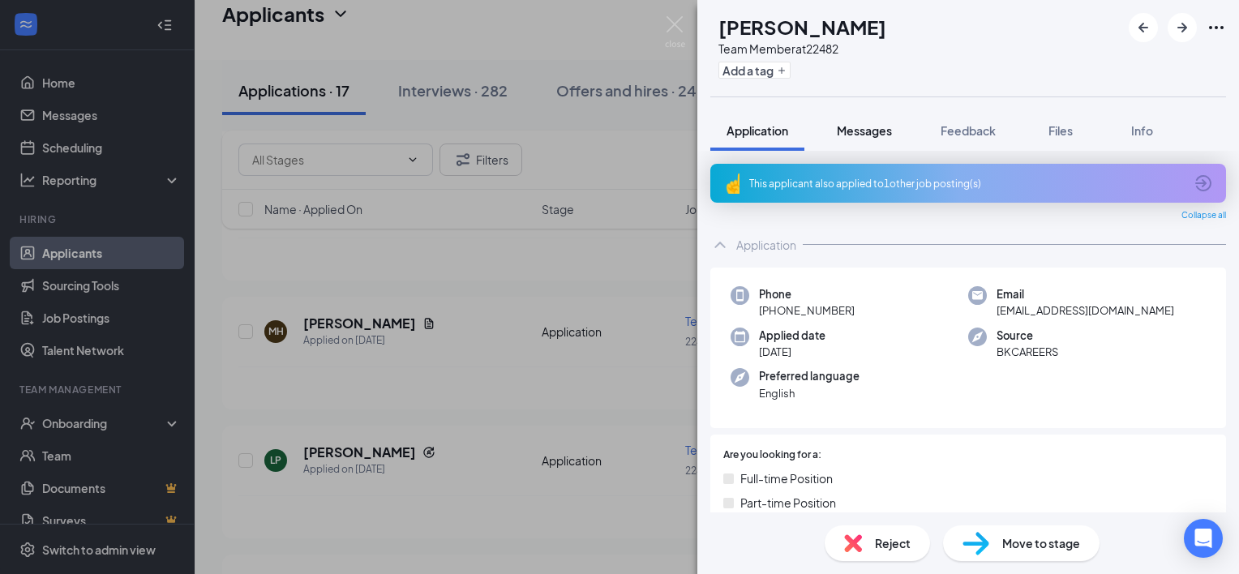
click at [866, 130] on span "Messages" at bounding box center [864, 130] width 55 height 15
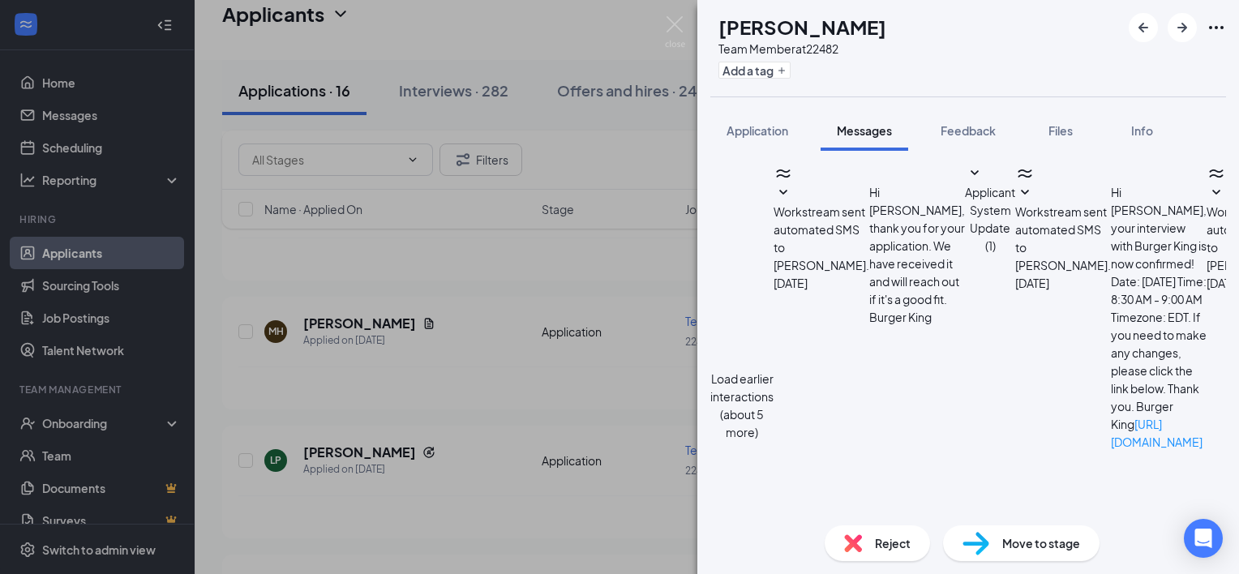
scroll to position [543, 0]
